Goal: Use online tool/utility: Utilize a website feature to perform a specific function

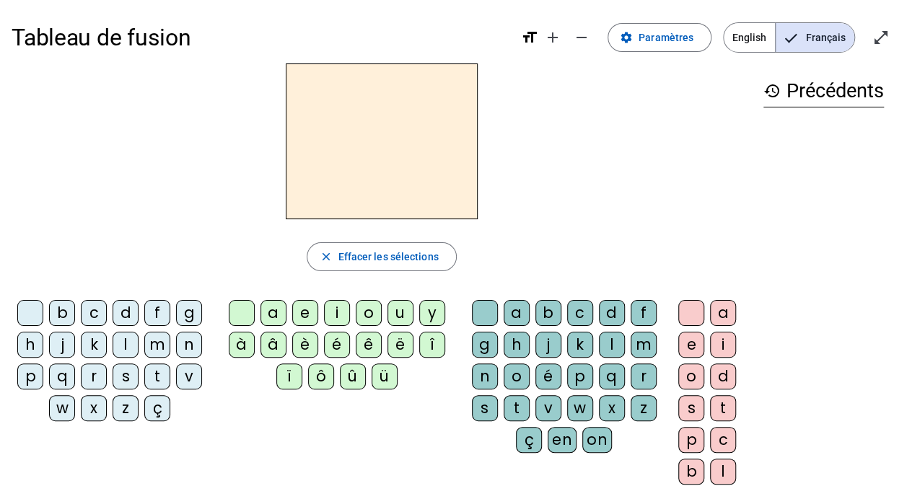
click at [160, 345] on div "m" at bounding box center [157, 345] width 26 height 26
click at [336, 311] on div "i" at bounding box center [337, 313] width 26 height 26
click at [608, 341] on div "l" at bounding box center [612, 345] width 26 height 26
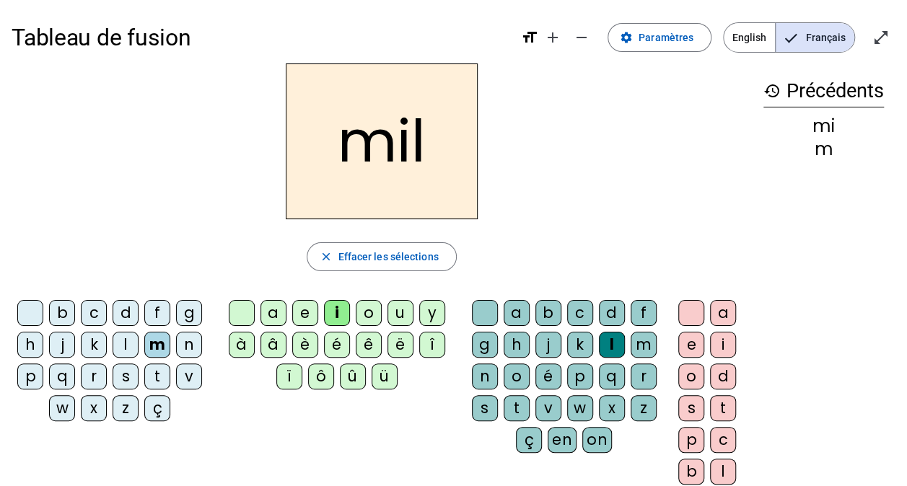
click at [131, 376] on div "s" at bounding box center [126, 377] width 26 height 26
click at [486, 313] on div at bounding box center [485, 313] width 26 height 26
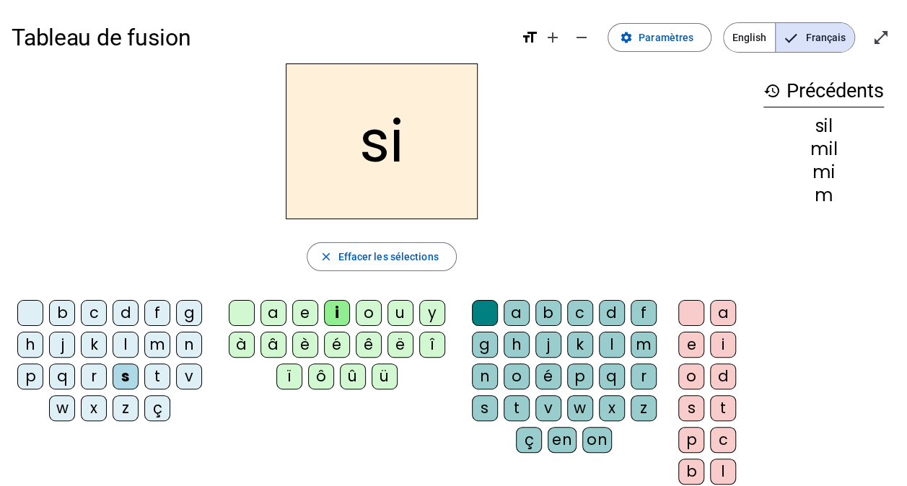
click at [188, 343] on div "n" at bounding box center [189, 345] width 26 height 26
click at [299, 303] on div "e" at bounding box center [305, 313] width 26 height 26
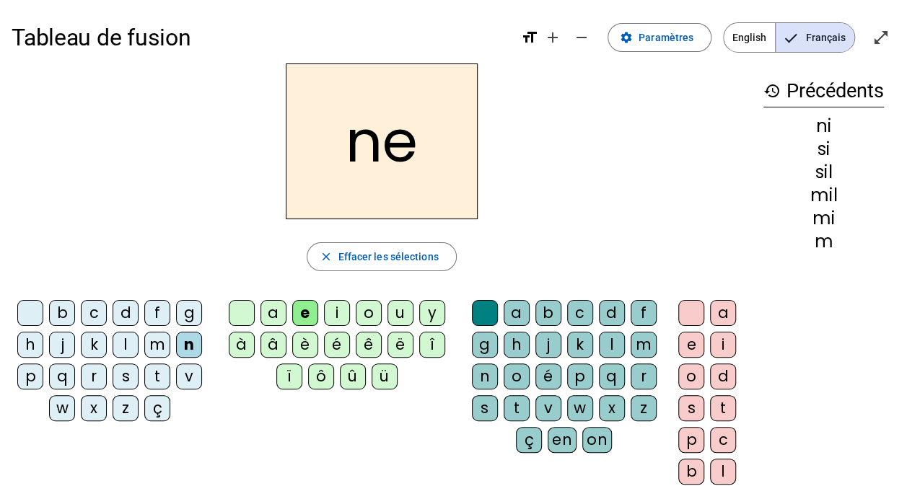
click at [114, 351] on div "l" at bounding box center [126, 345] width 26 height 26
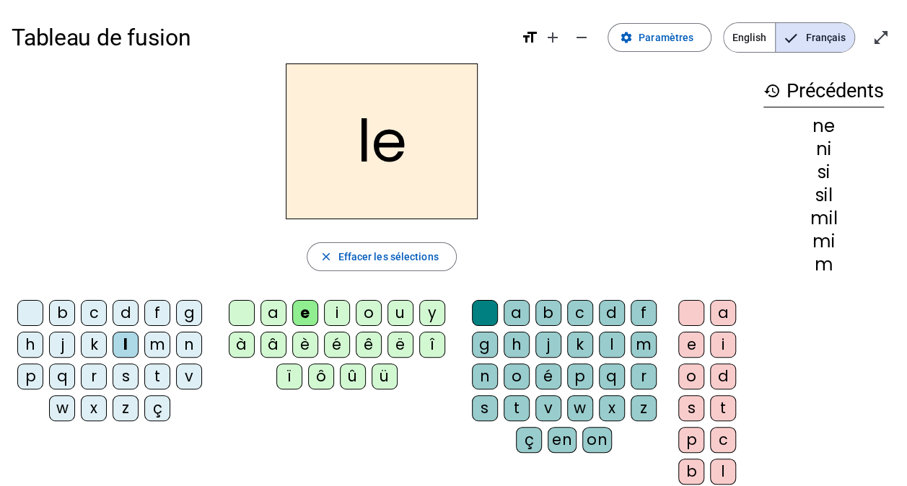
click at [118, 315] on div "d" at bounding box center [126, 313] width 26 height 26
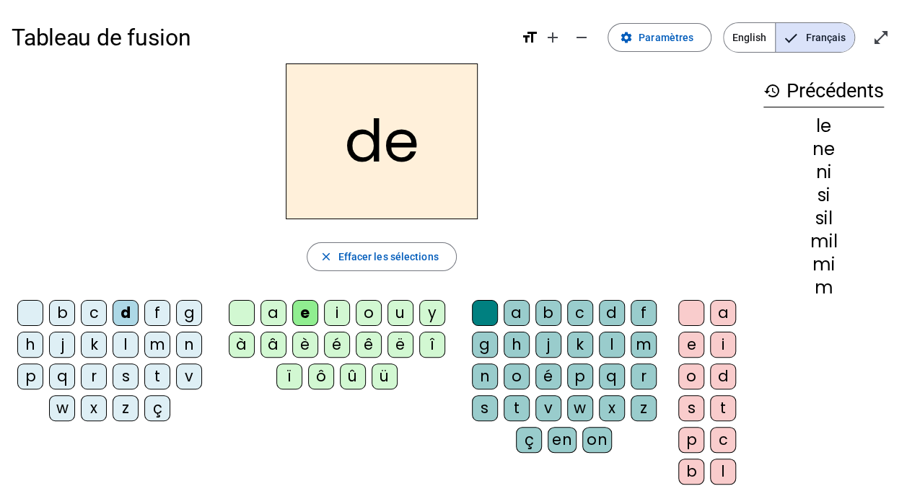
click at [126, 375] on div "s" at bounding box center [126, 377] width 26 height 26
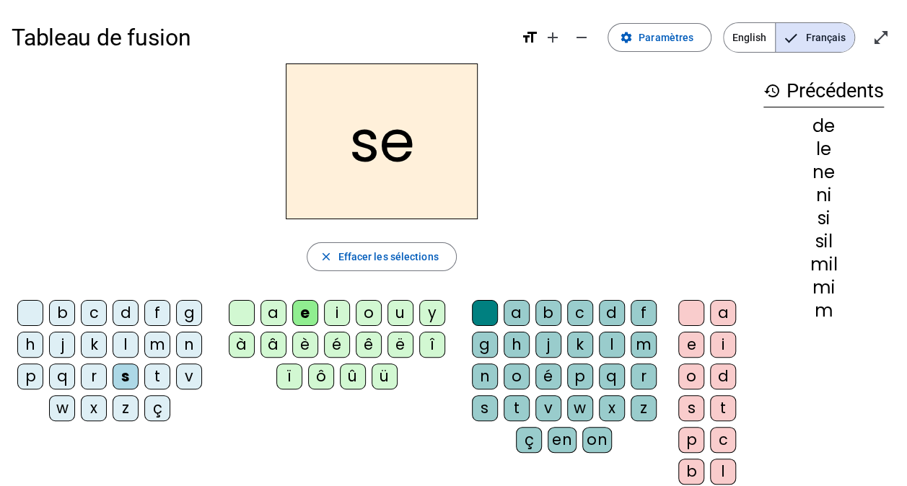
click at [162, 380] on div "t" at bounding box center [157, 377] width 26 height 26
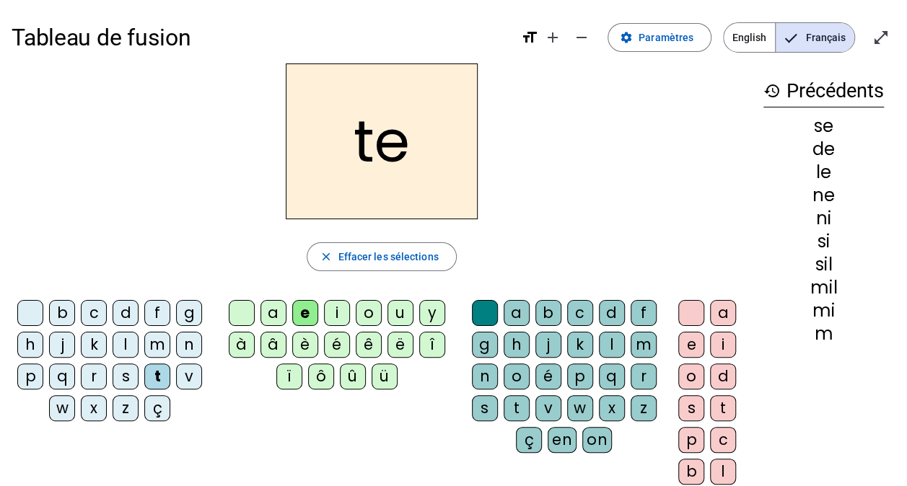
click at [271, 310] on div "a" at bounding box center [273, 313] width 26 height 26
click at [118, 344] on div "l" at bounding box center [126, 345] width 26 height 26
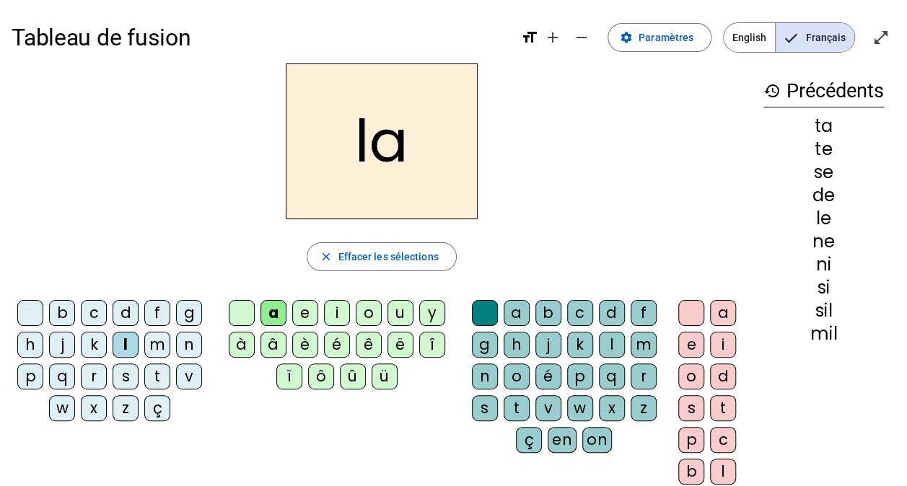
click at [154, 349] on div "m" at bounding box center [157, 345] width 26 height 26
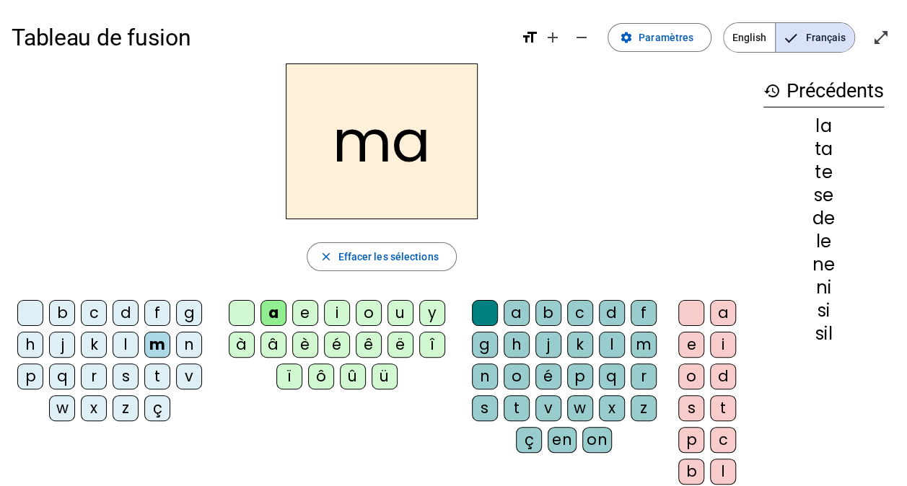
click at [124, 374] on div "s" at bounding box center [126, 377] width 26 height 26
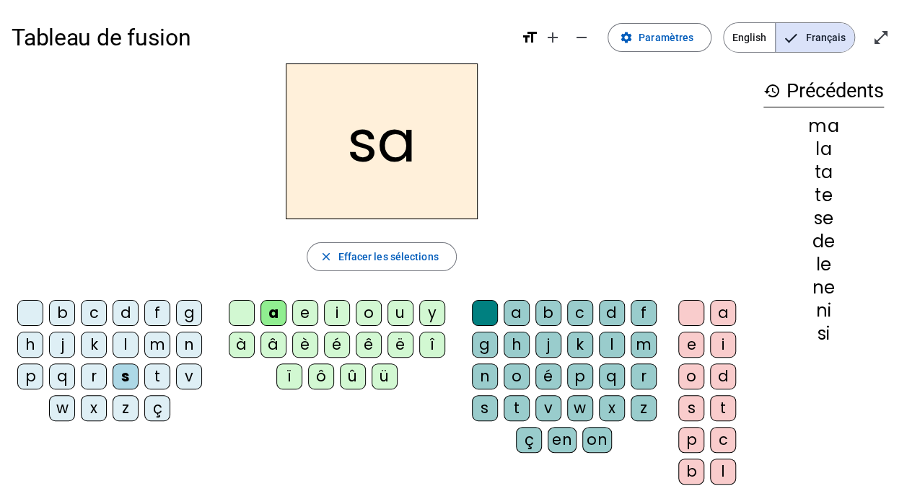
click at [394, 315] on div "u" at bounding box center [400, 313] width 26 height 26
click at [126, 306] on div "d" at bounding box center [126, 313] width 26 height 26
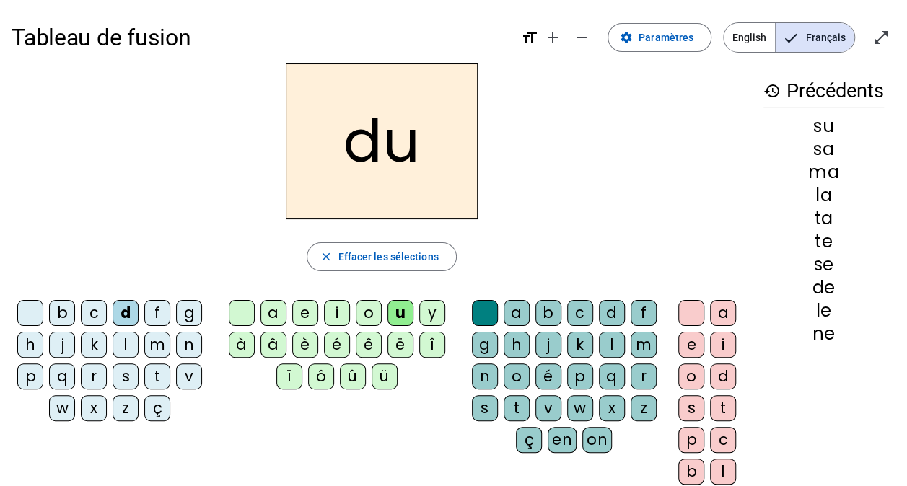
click at [160, 377] on div "t" at bounding box center [157, 377] width 26 height 26
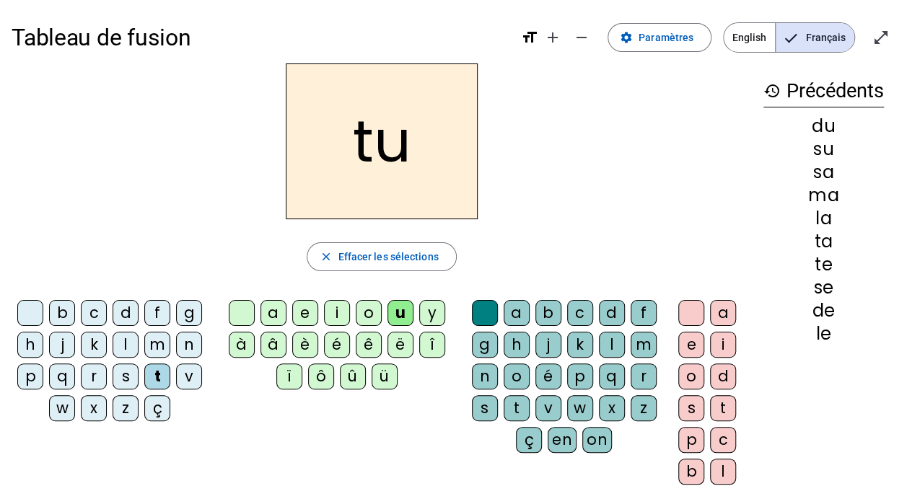
click at [126, 343] on div "l" at bounding box center [126, 345] width 26 height 26
click at [63, 307] on div "b" at bounding box center [62, 313] width 26 height 26
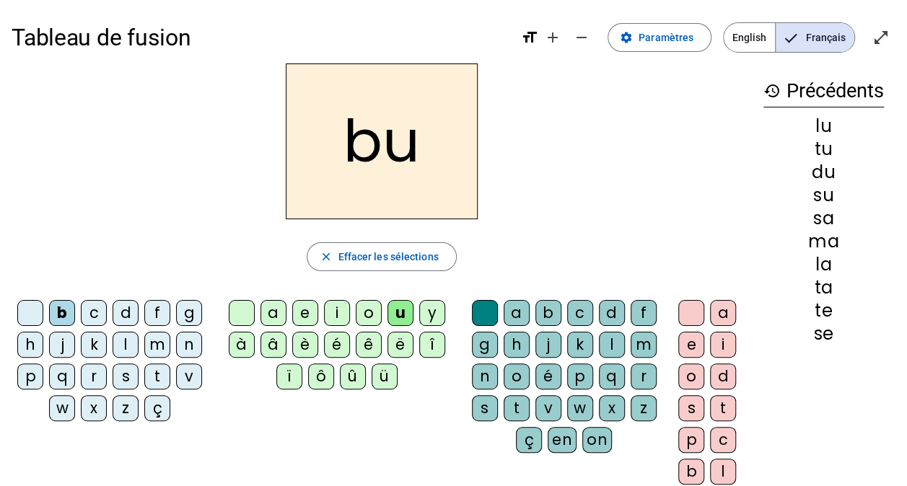
click at [518, 404] on div "t" at bounding box center [517, 408] width 26 height 26
